Goal: Transaction & Acquisition: Book appointment/travel/reservation

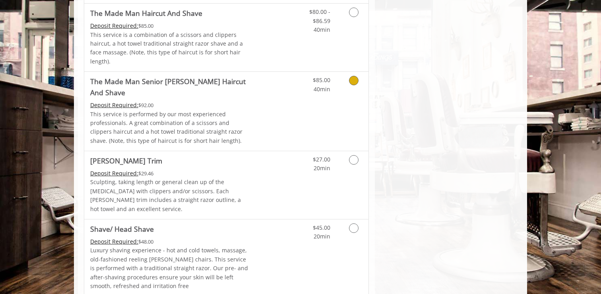
scroll to position [784, 0]
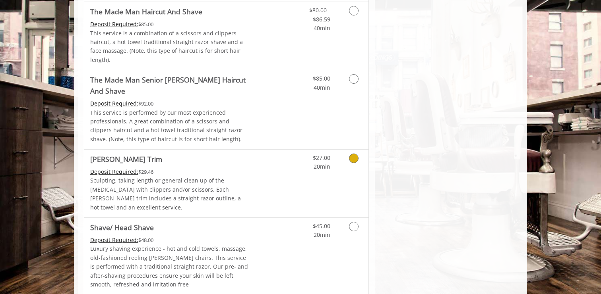
click at [353, 154] on icon "Grooming services" at bounding box center [354, 159] width 10 height 10
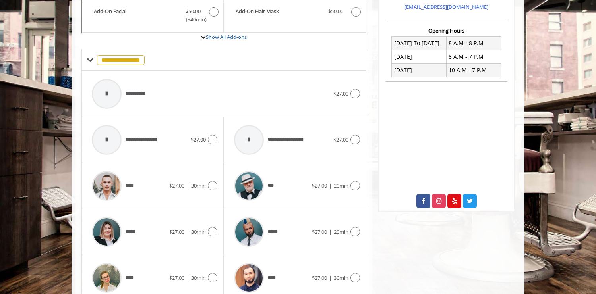
scroll to position [279, 0]
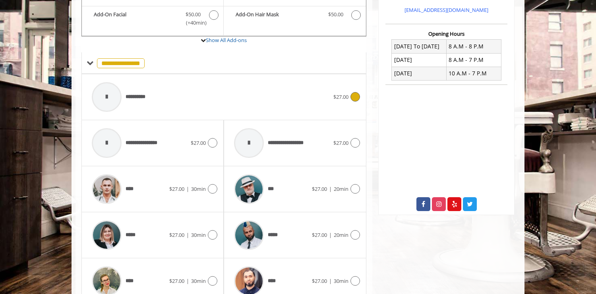
click at [354, 92] on icon at bounding box center [355, 97] width 10 height 10
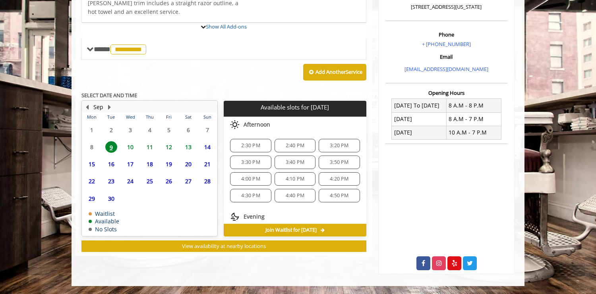
scroll to position [265, 0]
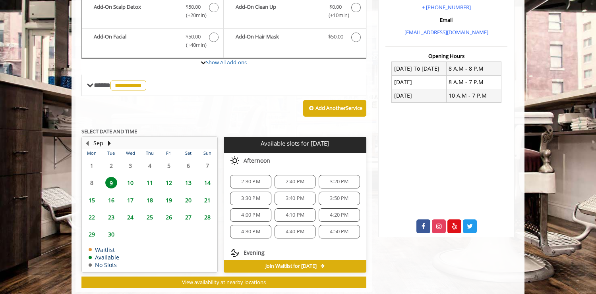
click at [253, 169] on div "2:30 PM 2:40 PM 3:20 PM 3:30 PM 3:40 PM 3:50 PM 4:00 PM 4:10 PM 4:20 PM 4:30 PM…" at bounding box center [295, 207] width 142 height 76
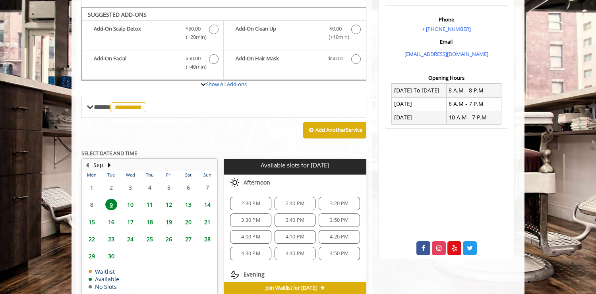
scroll to position [233, 0]
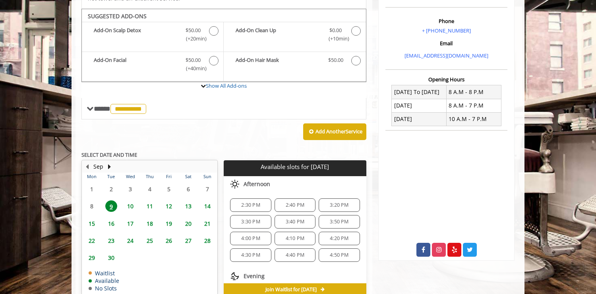
click at [247, 202] on span "2:30 PM" at bounding box center [250, 205] width 19 height 6
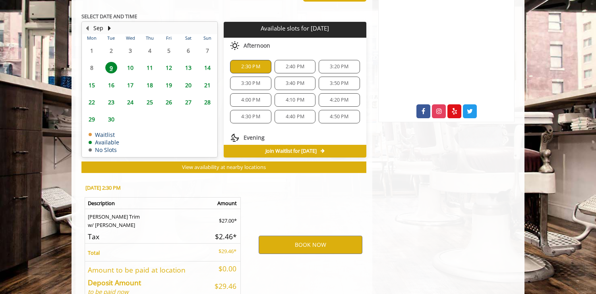
scroll to position [409, 0]
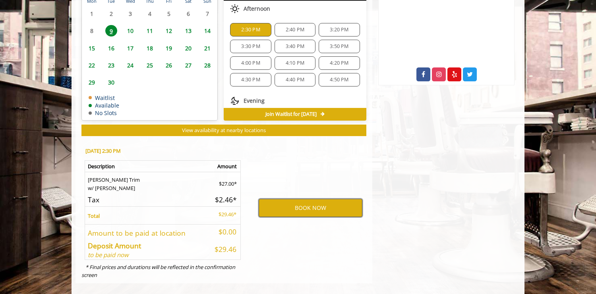
click at [311, 199] on button "BOOK NOW" at bounding box center [311, 208] width 104 height 18
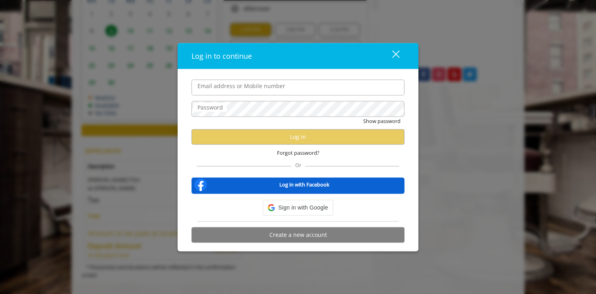
type input "**********"
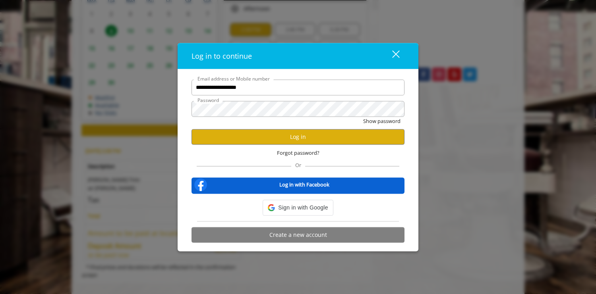
scroll to position [0, 0]
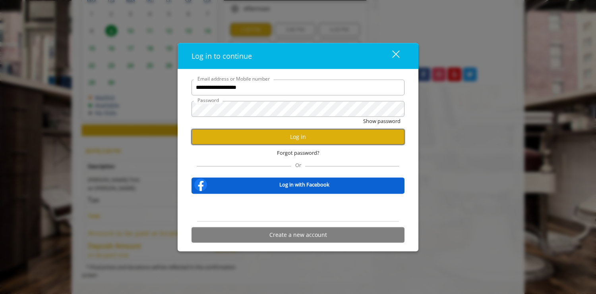
click at [300, 136] on button "Log in" at bounding box center [297, 136] width 213 height 15
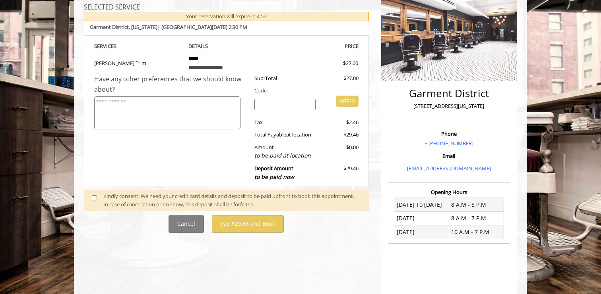
scroll to position [123, 0]
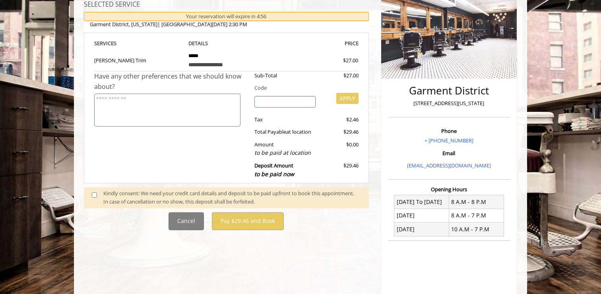
click at [97, 195] on span at bounding box center [97, 197] width 23 height 17
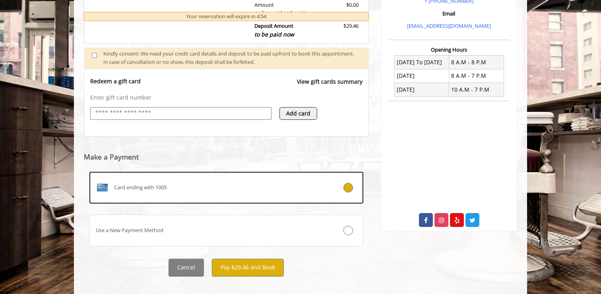
scroll to position [273, 0]
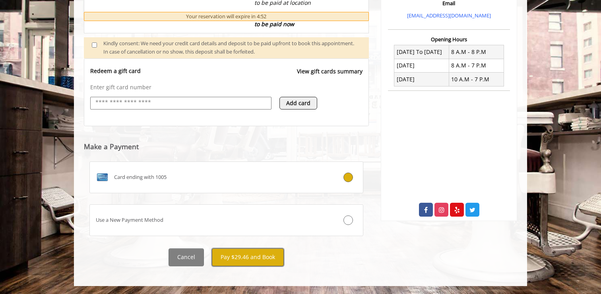
click at [246, 259] on button "Pay $29.46 and Book" at bounding box center [248, 258] width 72 height 18
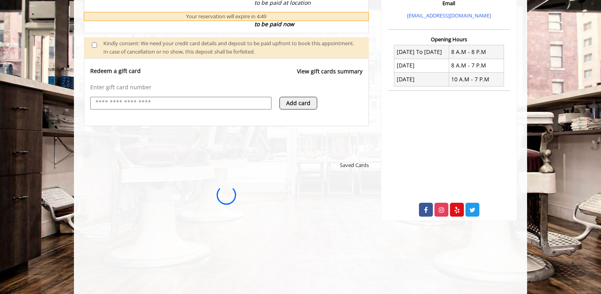
scroll to position [0, 0]
